Goal: Download file/media

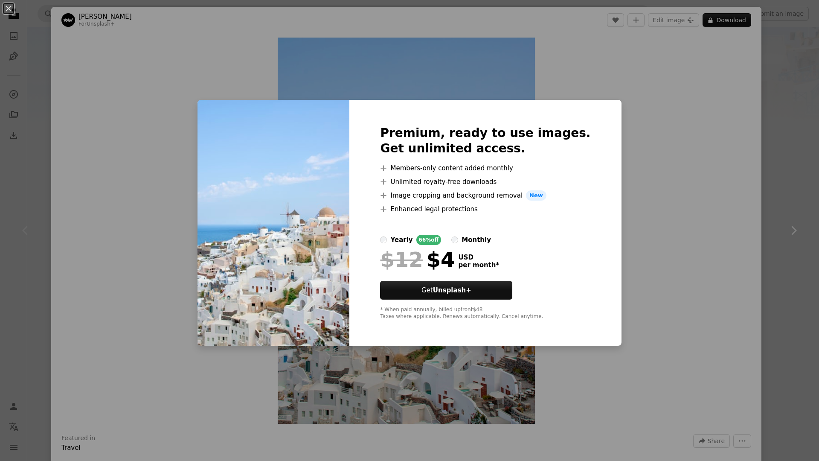
click at [613, 93] on div "An X shape Premium, ready to use images. Get unlimited access. A plus sign Memb…" at bounding box center [409, 230] width 819 height 461
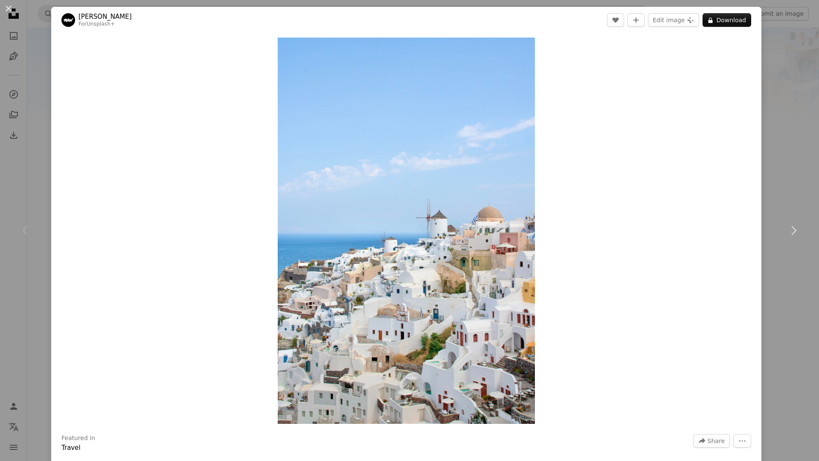
click at [763, 86] on div "An X shape Chevron left Chevron right [PERSON_NAME] For Unsplash+ A heart A plu…" at bounding box center [409, 230] width 819 height 461
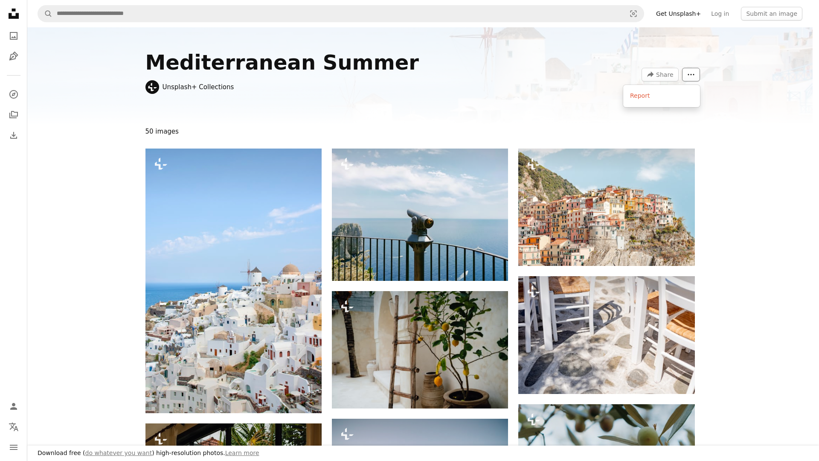
click at [692, 76] on icon "More Actions" at bounding box center [691, 75] width 8 height 8
click at [755, 139] on body "Download free ( do whatever you want ) high-resolution photos. Learn more Unspl…" at bounding box center [406, 230] width 813 height 461
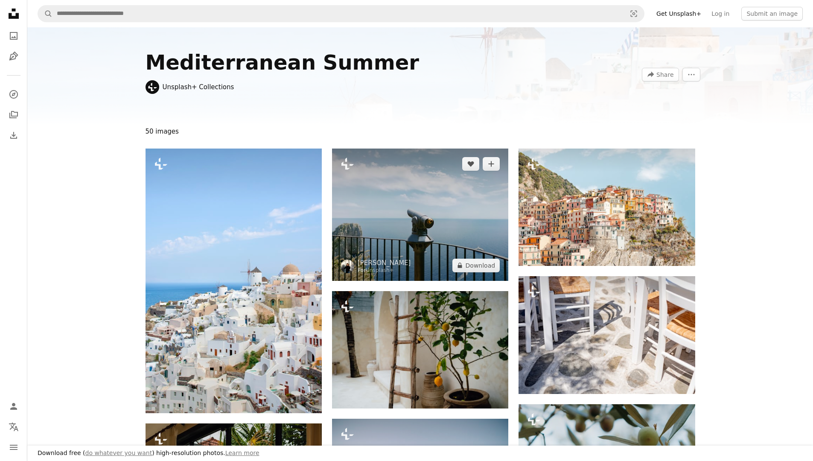
click at [428, 215] on img at bounding box center [420, 214] width 176 height 132
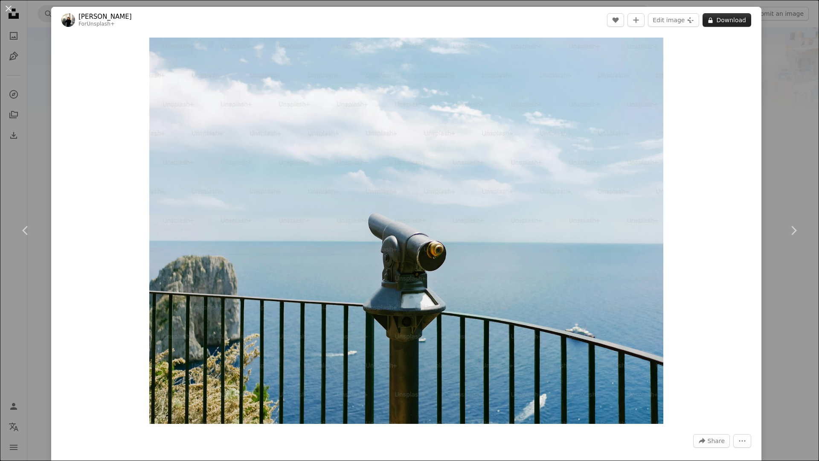
click at [733, 21] on button "A lock Download" at bounding box center [727, 20] width 49 height 14
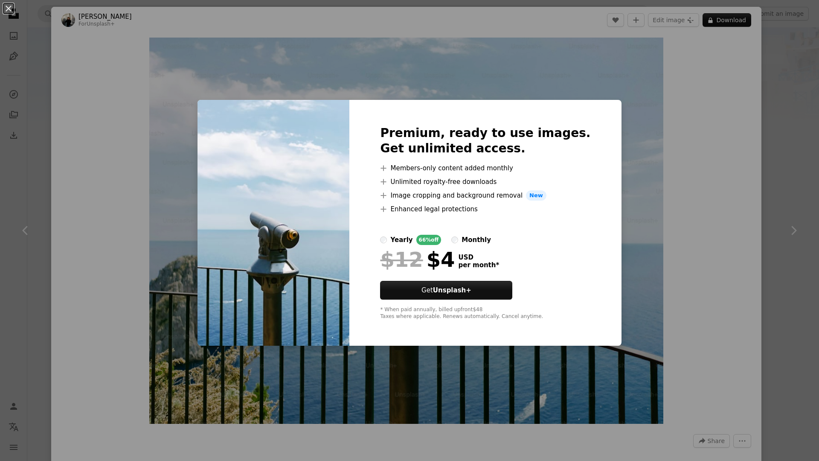
click at [761, 173] on div "An X shape Premium, ready to use images. Get unlimited access. A plus sign Memb…" at bounding box center [409, 230] width 819 height 461
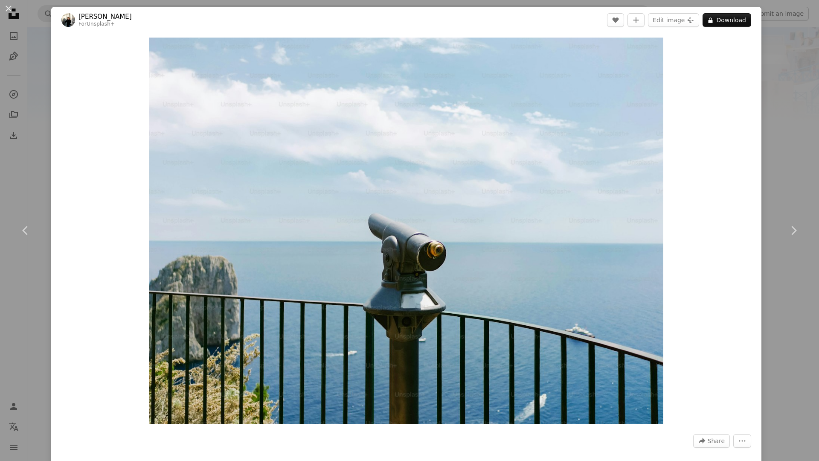
click at [768, 171] on div "An X shape Chevron left Chevron right [PERSON_NAME] For Unsplash+ A heart A plu…" at bounding box center [409, 230] width 819 height 461
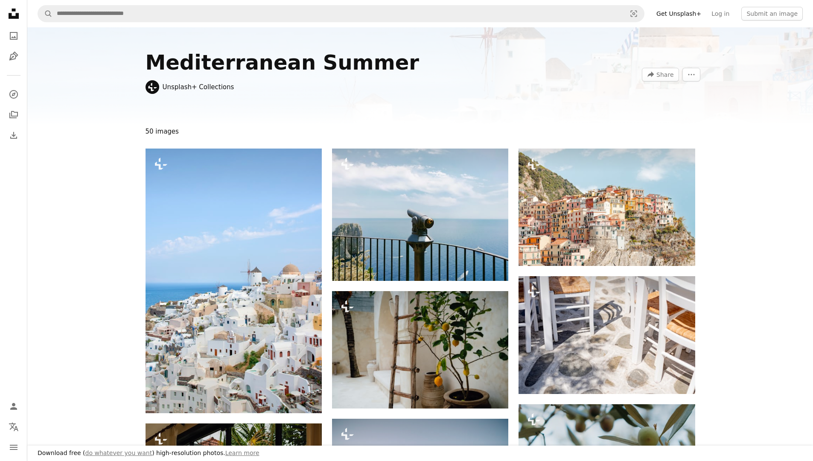
click at [15, 15] on icon "Unsplash logo Unsplash Home" at bounding box center [13, 13] width 17 height 17
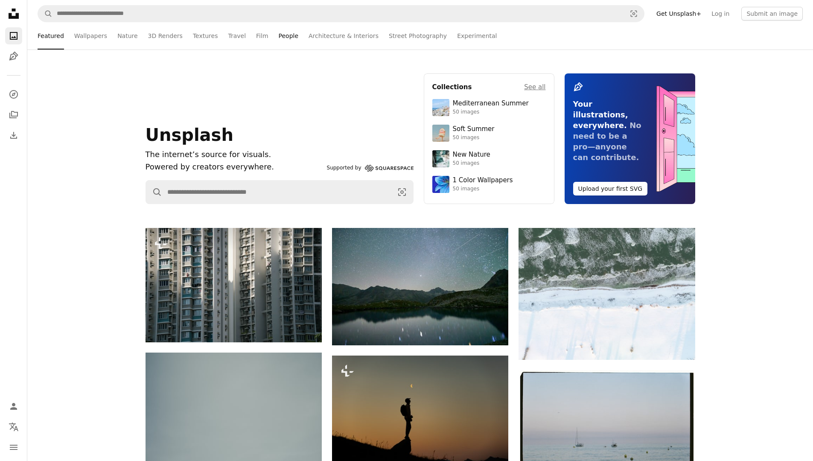
click at [279, 38] on link "People" at bounding box center [289, 35] width 20 height 27
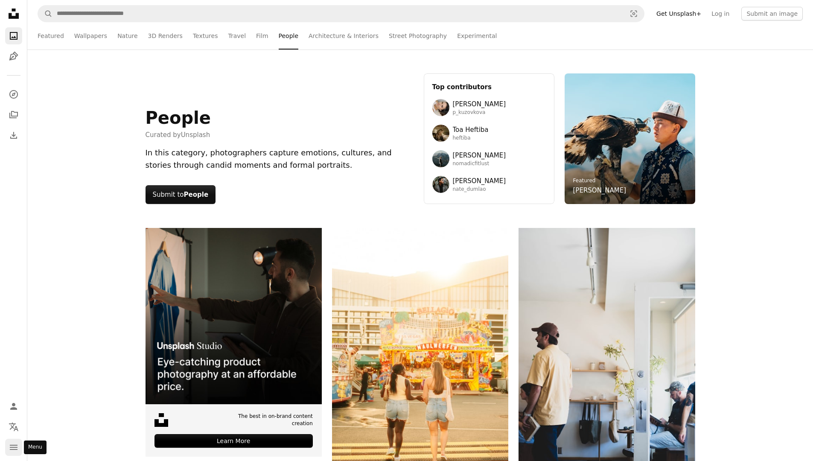
click at [13, 444] on icon "navigation menu" at bounding box center [14, 447] width 10 height 10
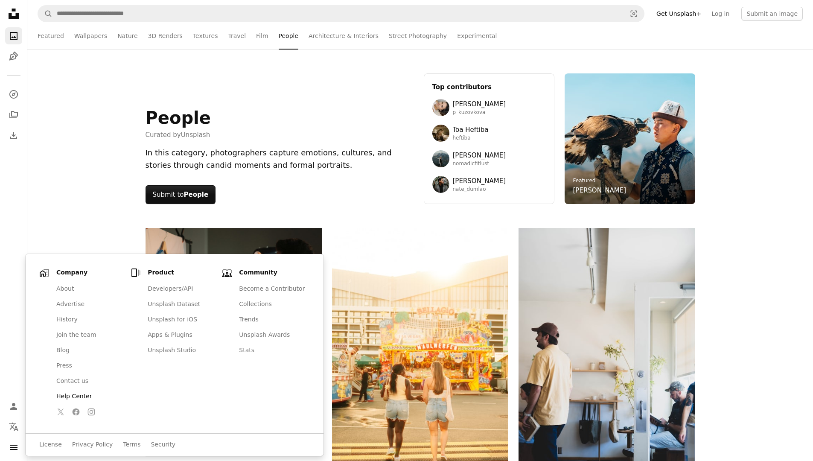
click at [88, 394] on link "Help Center" at bounding box center [89, 396] width 76 height 15
